Goal: Task Accomplishment & Management: Use online tool/utility

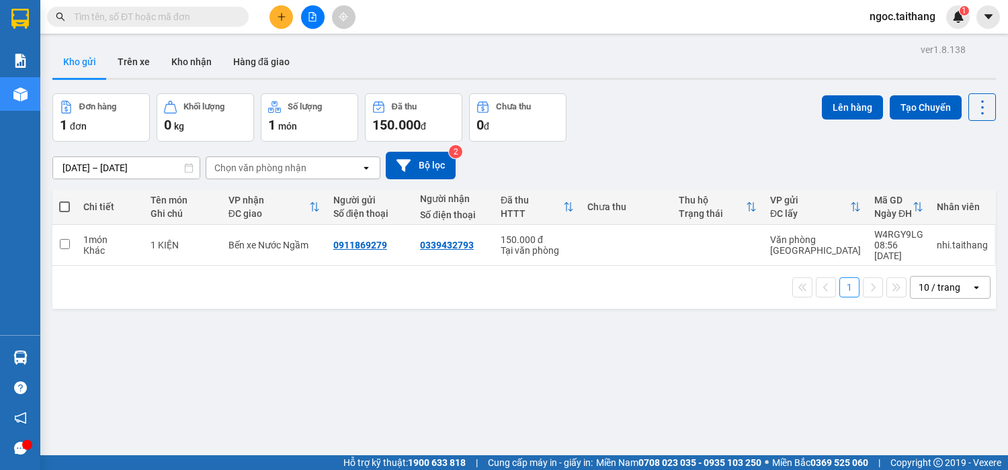
click at [202, 16] on input "text" at bounding box center [153, 16] width 159 height 15
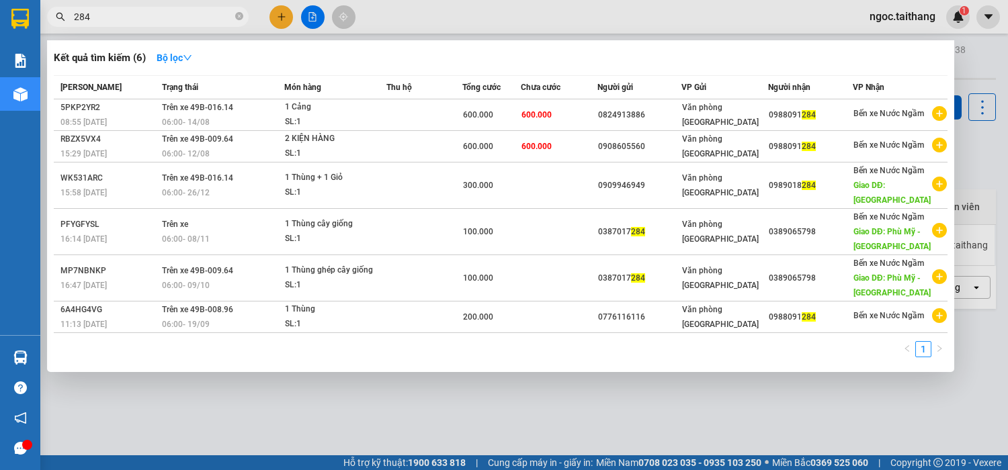
drag, startPoint x: 103, startPoint y: 18, endPoint x: 61, endPoint y: 17, distance: 42.3
click at [61, 17] on div "284" at bounding box center [131, 17] width 262 height 20
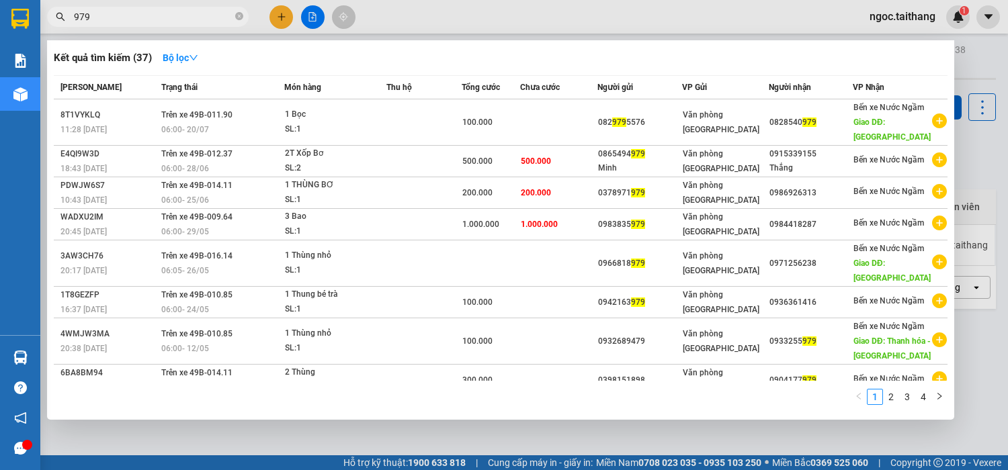
click at [120, 20] on input "979" at bounding box center [153, 16] width 159 height 15
drag, startPoint x: 120, startPoint y: 19, endPoint x: 64, endPoint y: 24, distance: 56.0
click at [64, 24] on span "979" at bounding box center [148, 17] width 202 height 20
type input "9"
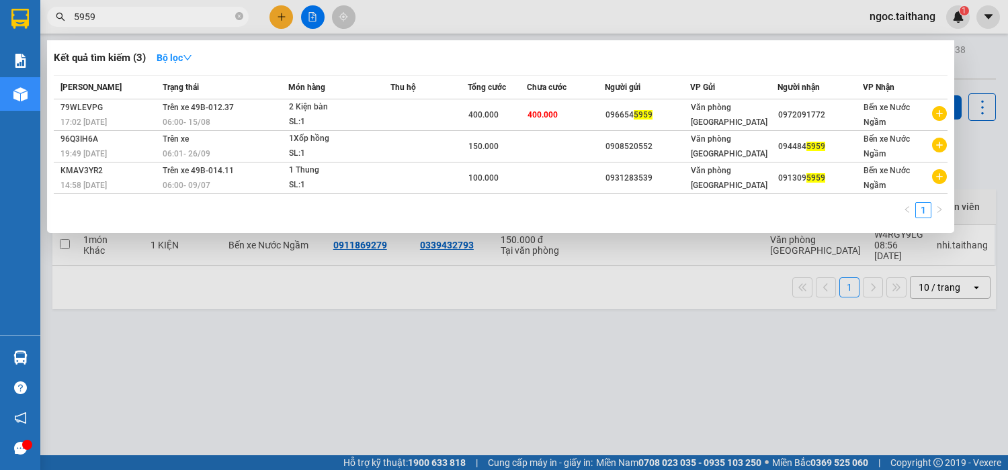
type input "5959"
